Goal: Task Accomplishment & Management: Manage account settings

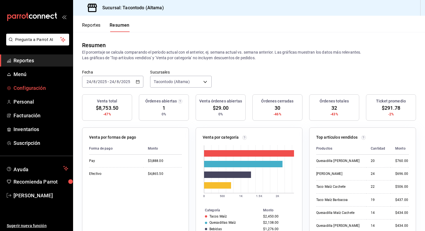
click at [25, 89] on span "Configuración" at bounding box center [40, 88] width 55 height 8
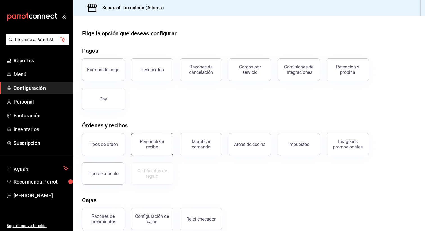
click at [160, 148] on div "Personalizar recibo" at bounding box center [152, 144] width 35 height 11
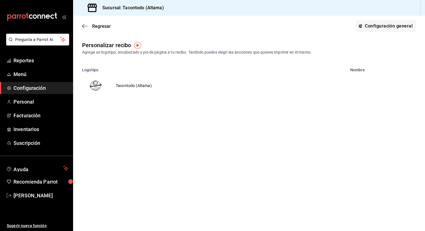
click at [124, 84] on td "Tacontodo (Altama)" at bounding box center [133, 85] width 49 height 27
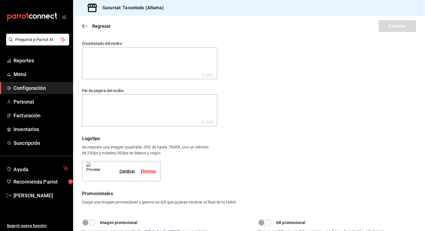
scroll to position [243, 0]
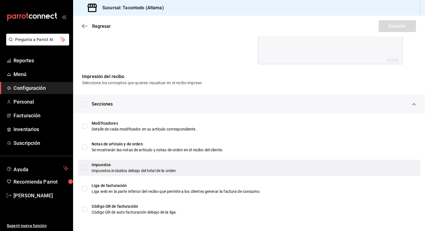
click at [97, 168] on div "Impuestos incluidos debajo del total de la orden." at bounding box center [254, 171] width 324 height 6
checkbox input "true"
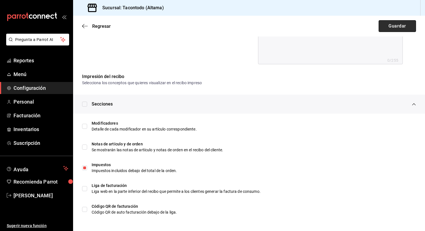
click at [394, 29] on button "Guardar" at bounding box center [397, 26] width 37 height 12
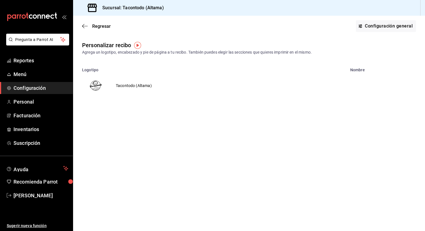
click at [128, 83] on td "Tacontodo (Altama)" at bounding box center [133, 85] width 49 height 27
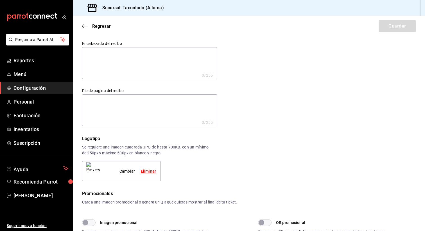
click at [35, 11] on div "mailbox folders" at bounding box center [36, 17] width 73 height 34
click at [34, 16] on icon "mailbox folders" at bounding box center [32, 17] width 51 height 8
